Goal: Task Accomplishment & Management: Manage account settings

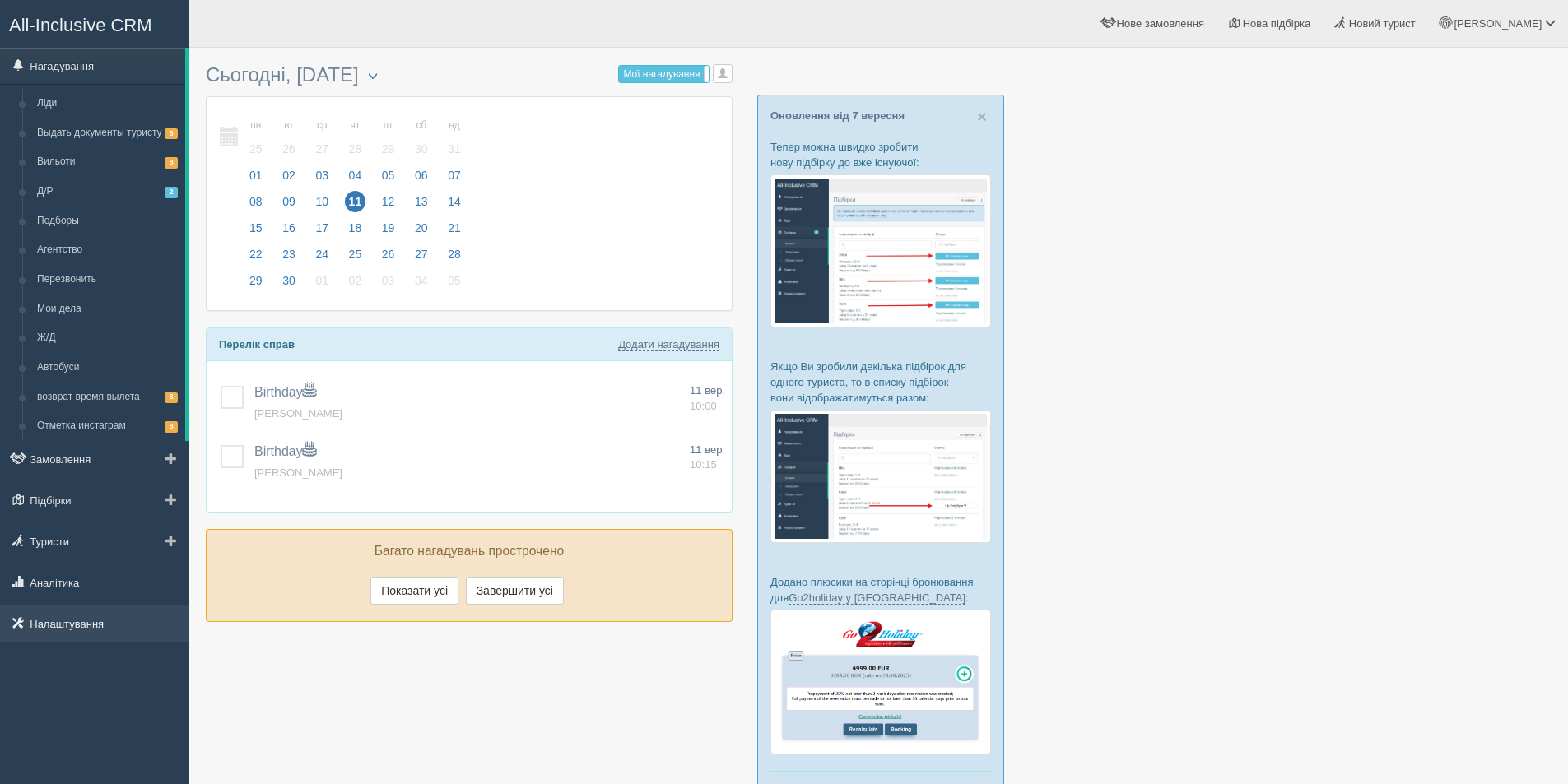
click at [63, 613] on link "Налаштування" at bounding box center [95, 624] width 189 height 36
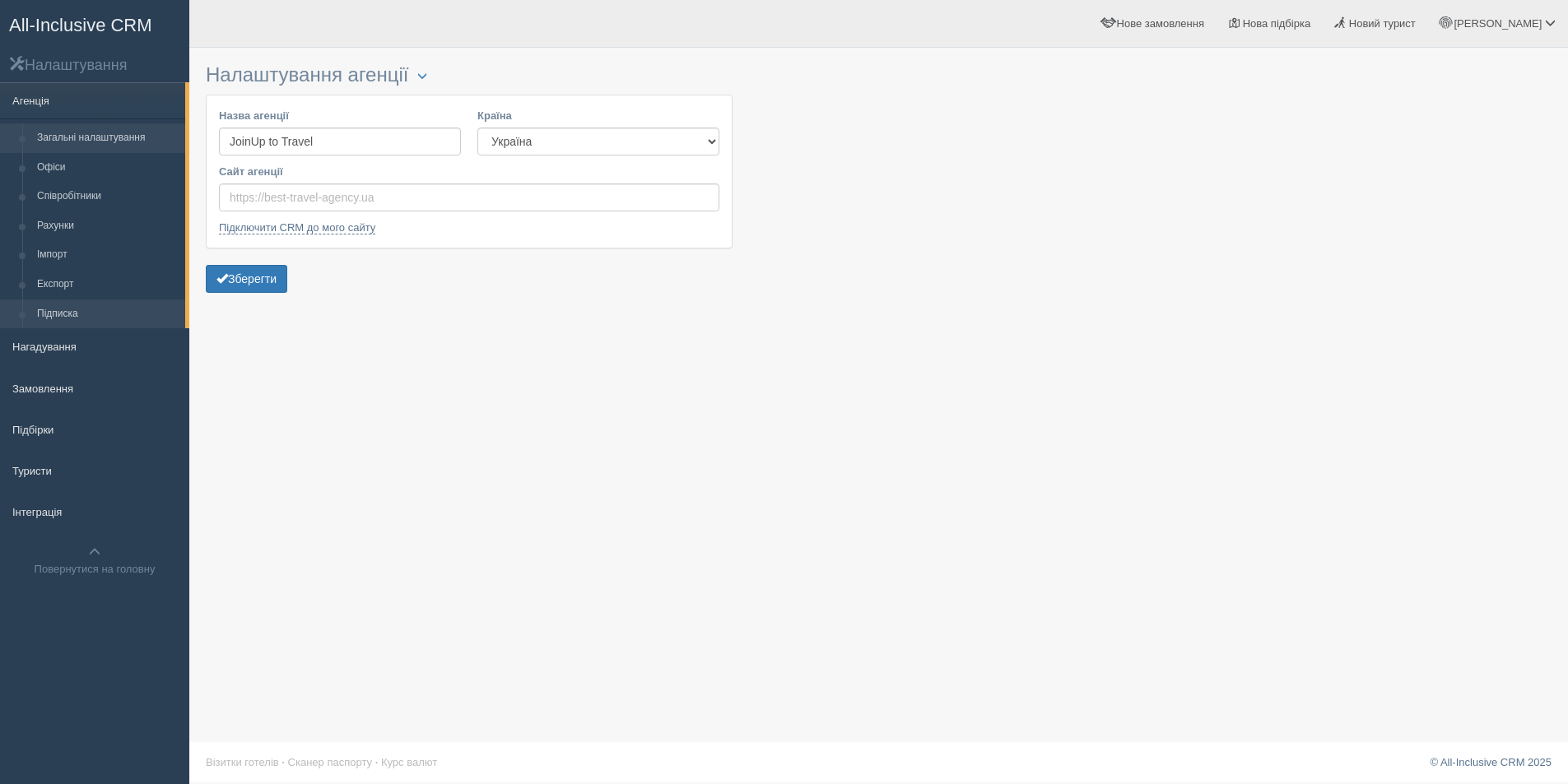
click at [69, 300] on link "Підписка" at bounding box center [107, 314] width 155 height 30
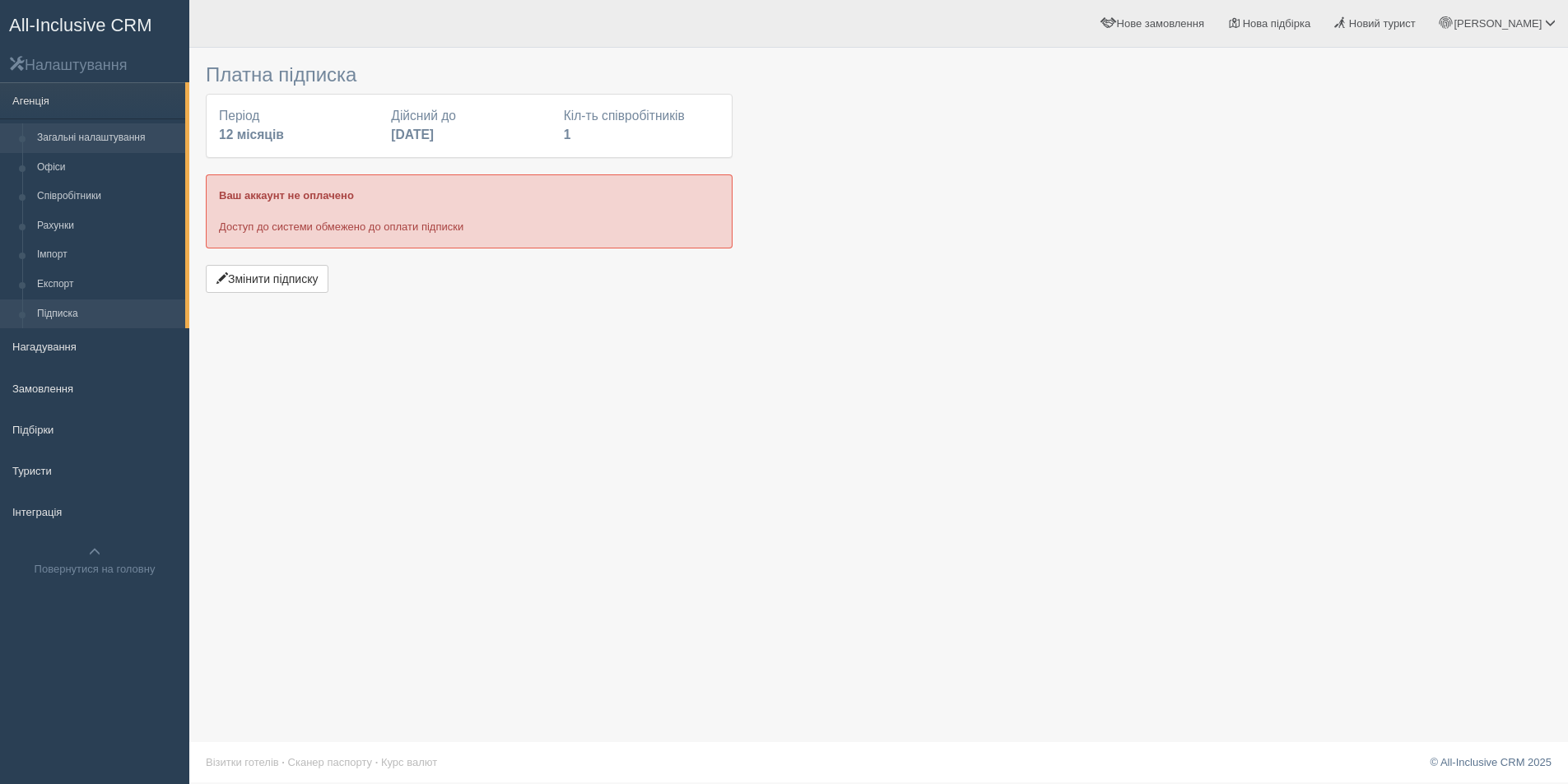
click at [63, 128] on link "Загальні налаштування" at bounding box center [107, 138] width 155 height 30
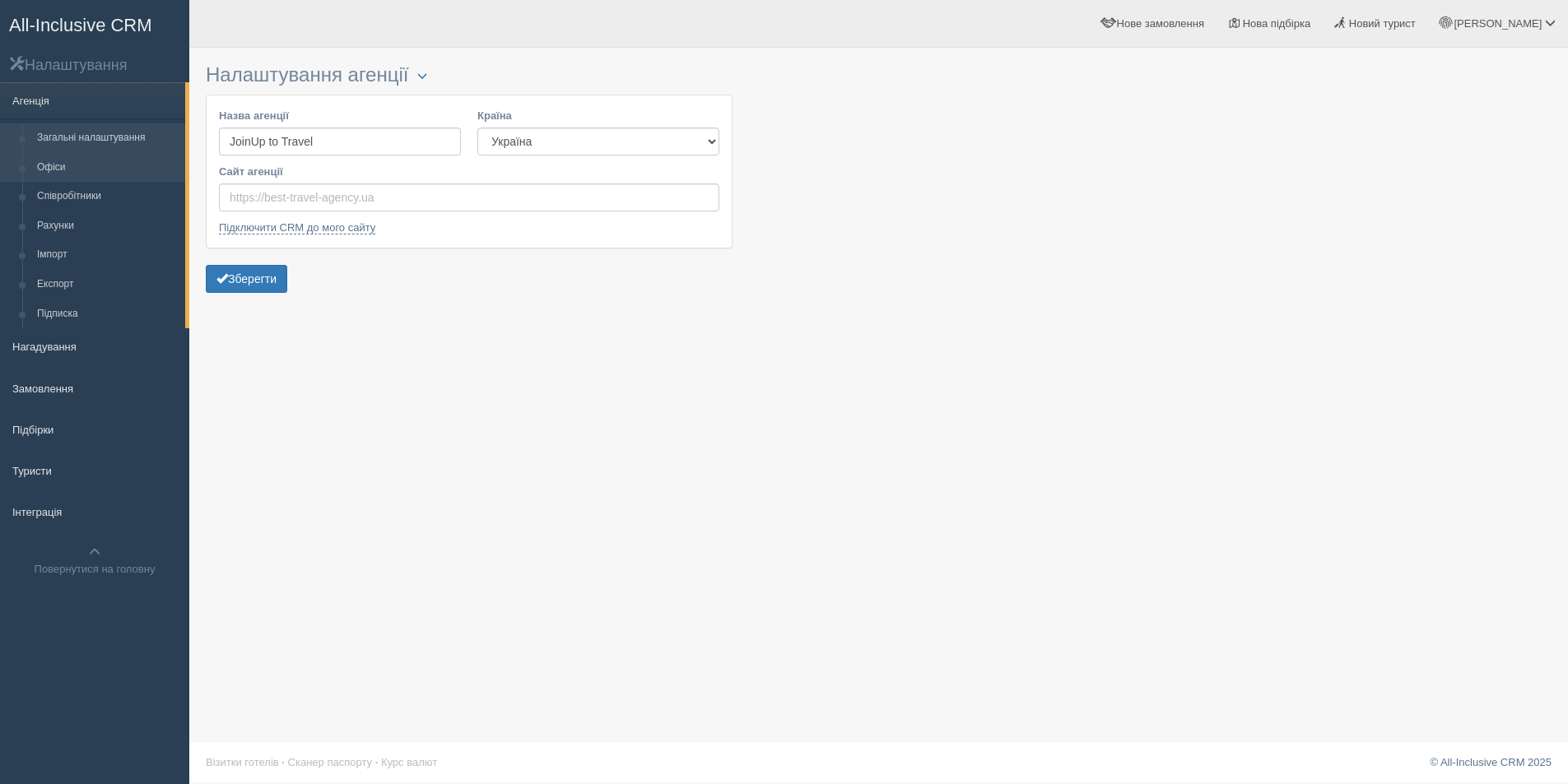
click at [62, 172] on link "Офіси" at bounding box center [107, 168] width 155 height 30
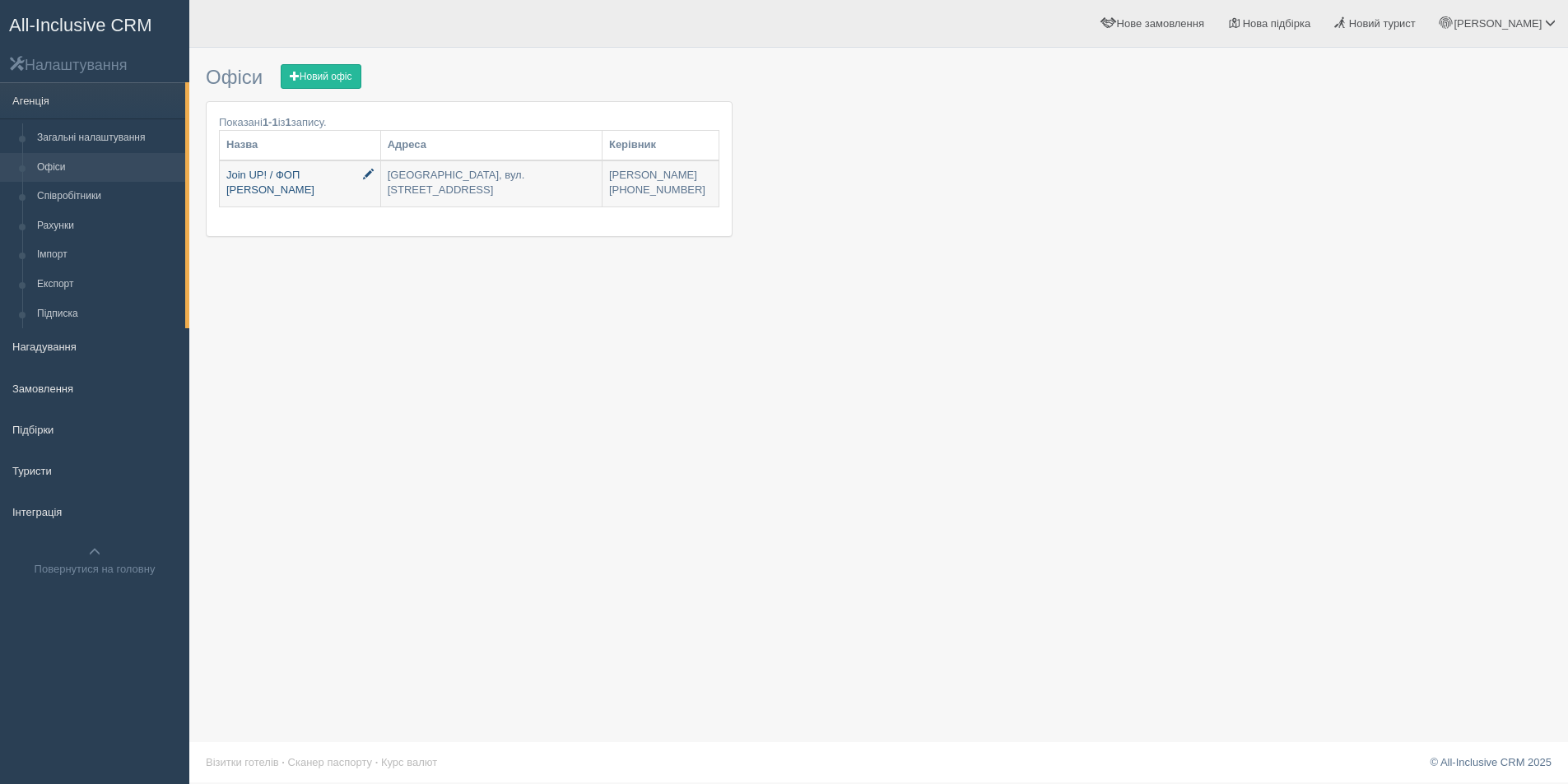
click at [296, 176] on link "Join UP! / ФОП [PERSON_NAME]" at bounding box center [300, 184] width 161 height 45
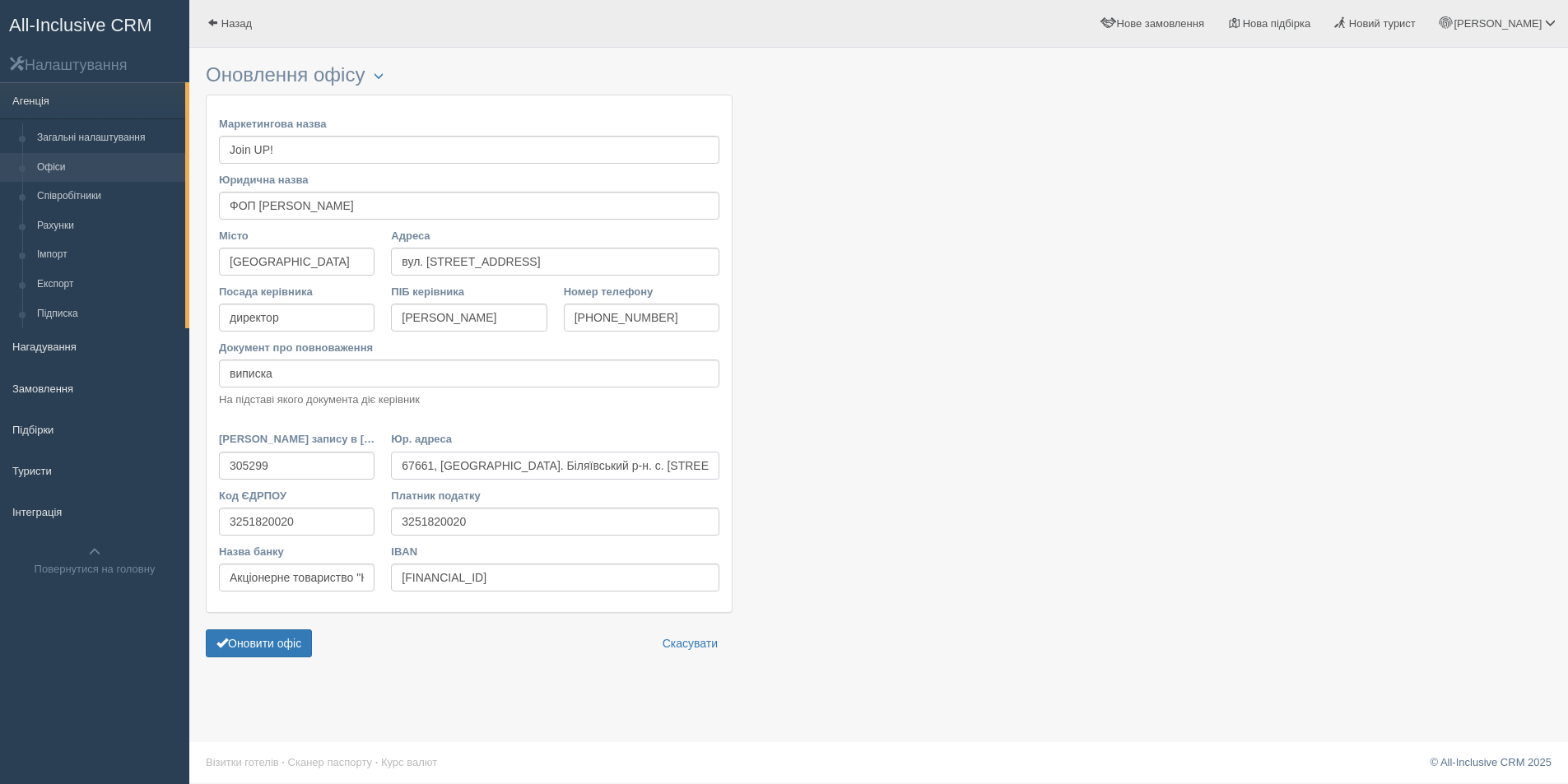
click at [506, 471] on input "67661, [GEOGRAPHIC_DATA]. Біляївський р-н. с. [STREET_ADDRESS] 62" at bounding box center [555, 465] width 328 height 28
